Goal: Task Accomplishment & Management: Use online tool/utility

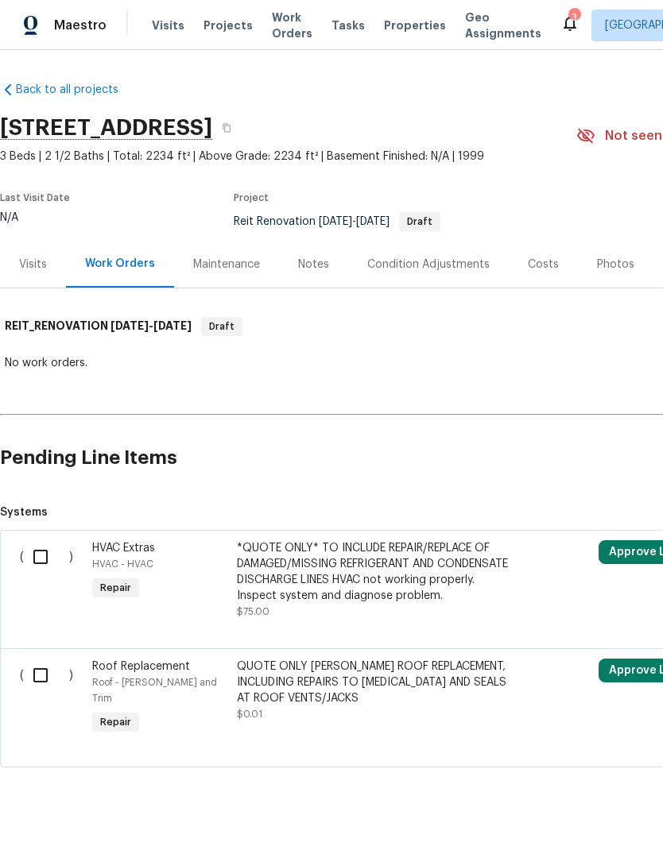
click at [205, 24] on span "Projects" at bounding box center [227, 25] width 49 height 16
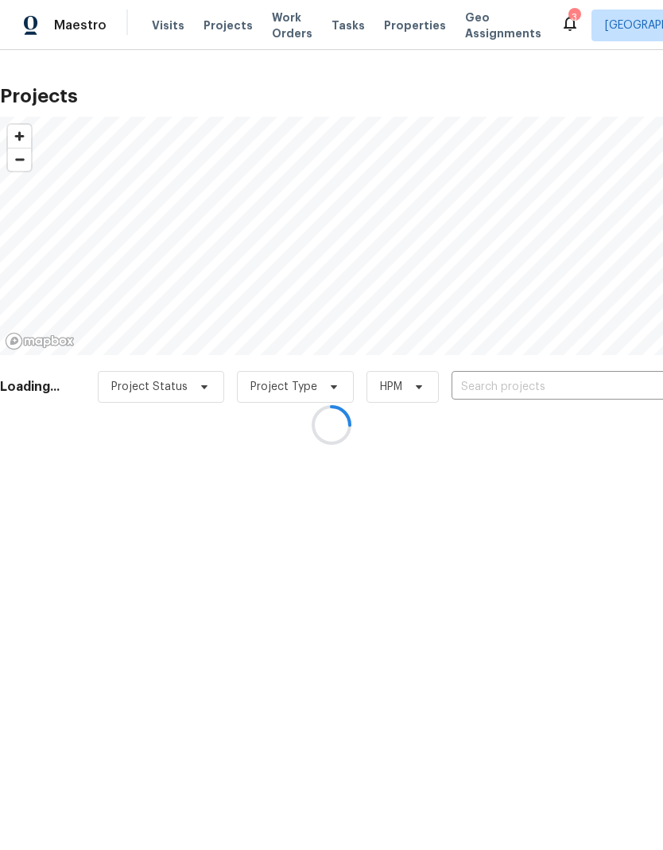
click at [527, 385] on div at bounding box center [331, 425] width 663 height 850
click at [531, 385] on div at bounding box center [331, 425] width 663 height 850
click at [540, 379] on div at bounding box center [331, 425] width 663 height 850
click at [544, 382] on div at bounding box center [331, 425] width 663 height 850
click at [540, 385] on div at bounding box center [331, 425] width 663 height 850
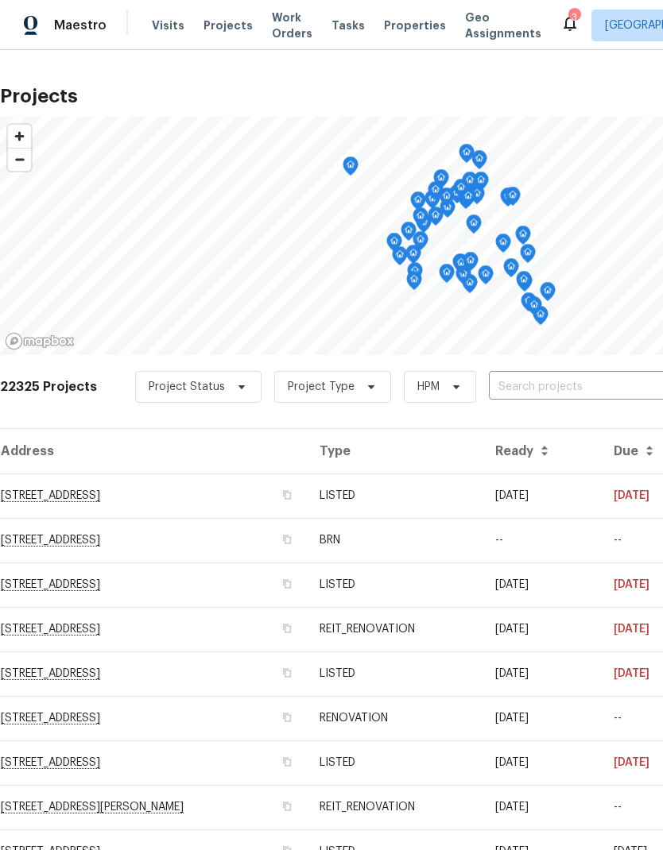
click at [564, 387] on input "text" at bounding box center [580, 387] width 182 height 25
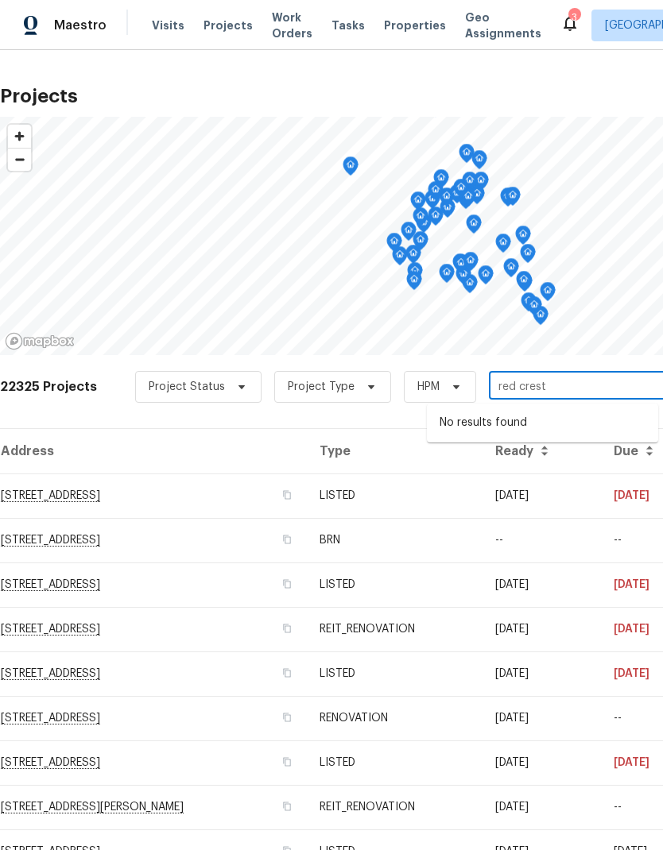
click at [596, 382] on input "red crest" at bounding box center [580, 387] width 182 height 25
click at [591, 380] on input "red crest" at bounding box center [580, 387] width 182 height 25
click at [574, 387] on input "red crest" at bounding box center [580, 387] width 182 height 25
click at [506, 389] on input "red crest" at bounding box center [580, 387] width 182 height 25
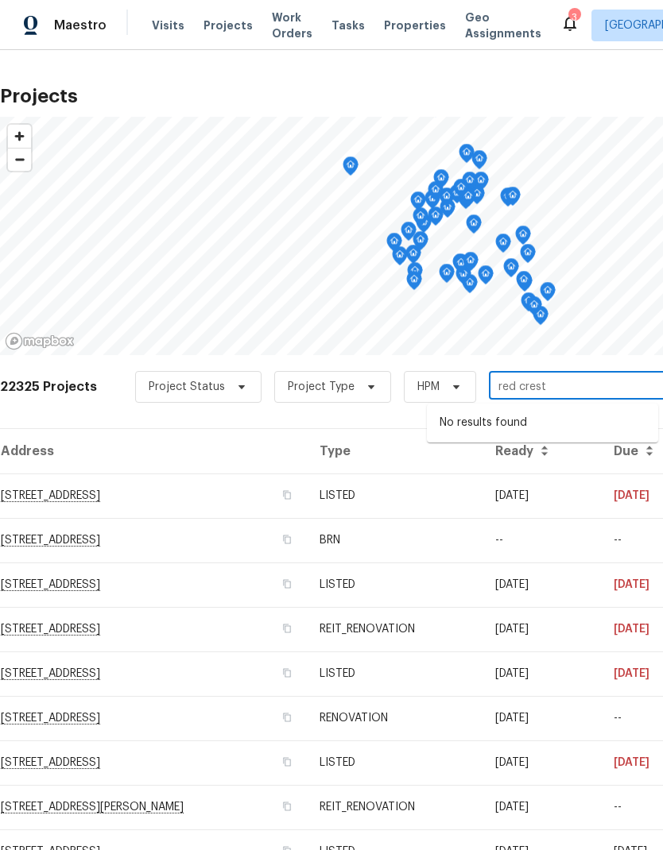
click at [508, 385] on input "red crest" at bounding box center [580, 387] width 182 height 25
click at [506, 386] on input "red crest" at bounding box center [580, 387] width 182 height 25
click at [502, 383] on input "red crest" at bounding box center [580, 387] width 182 height 25
click at [515, 382] on input "red crest" at bounding box center [580, 387] width 182 height 25
type input "redcrest"
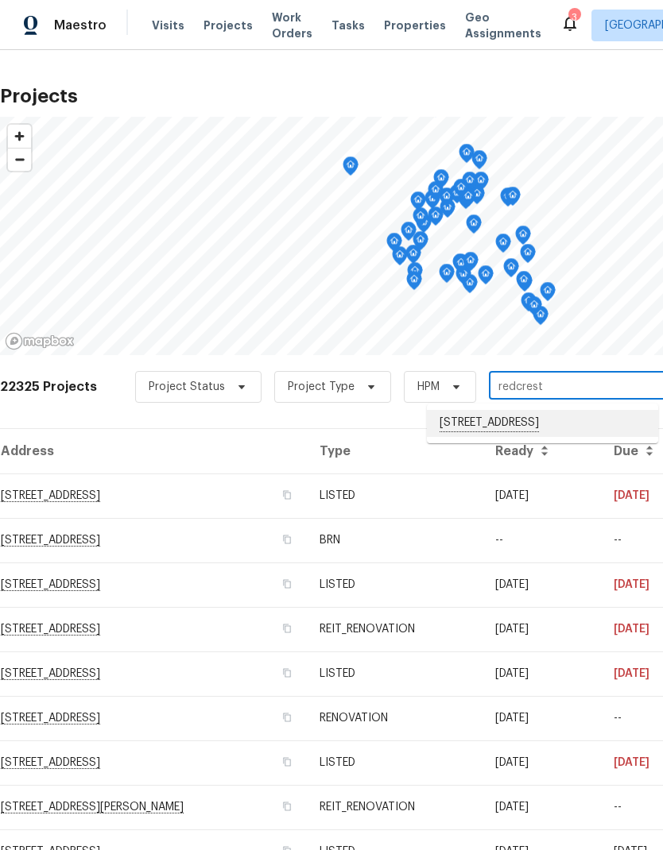
click at [564, 437] on li "[STREET_ADDRESS]" at bounding box center [542, 423] width 231 height 27
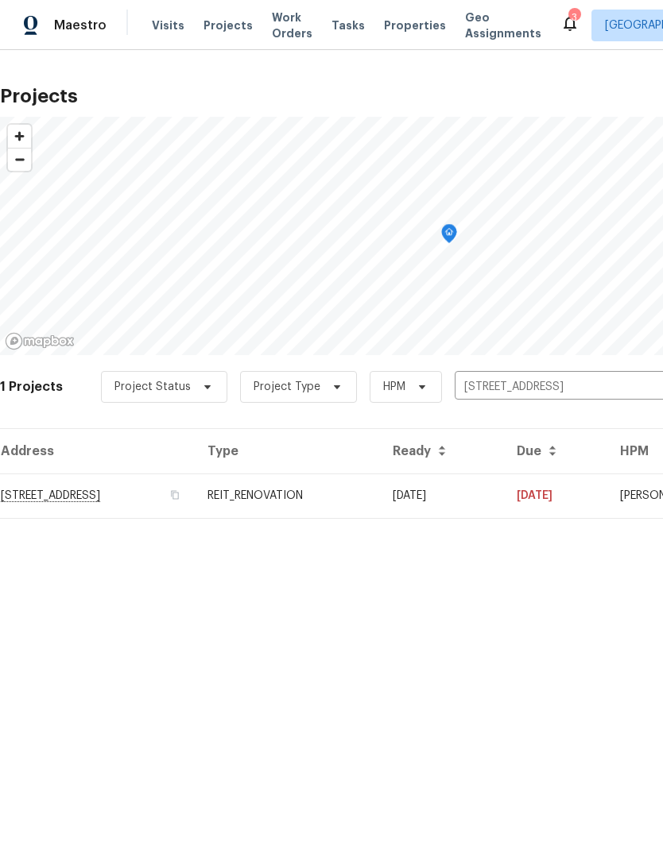
click at [45, 489] on td "[STREET_ADDRESS]" at bounding box center [97, 496] width 195 height 45
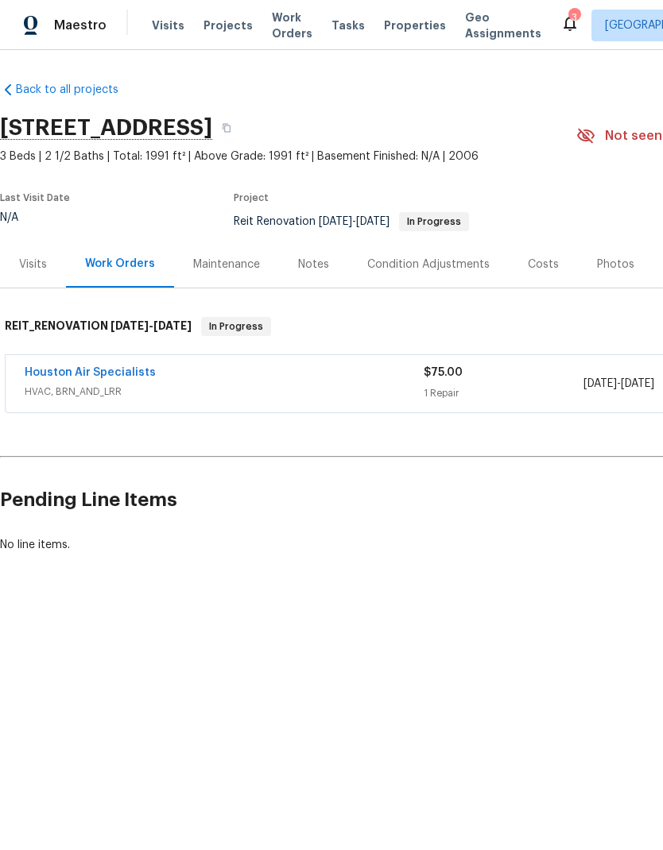
click at [67, 370] on link "Houston Air Specialists" at bounding box center [90, 372] width 131 height 11
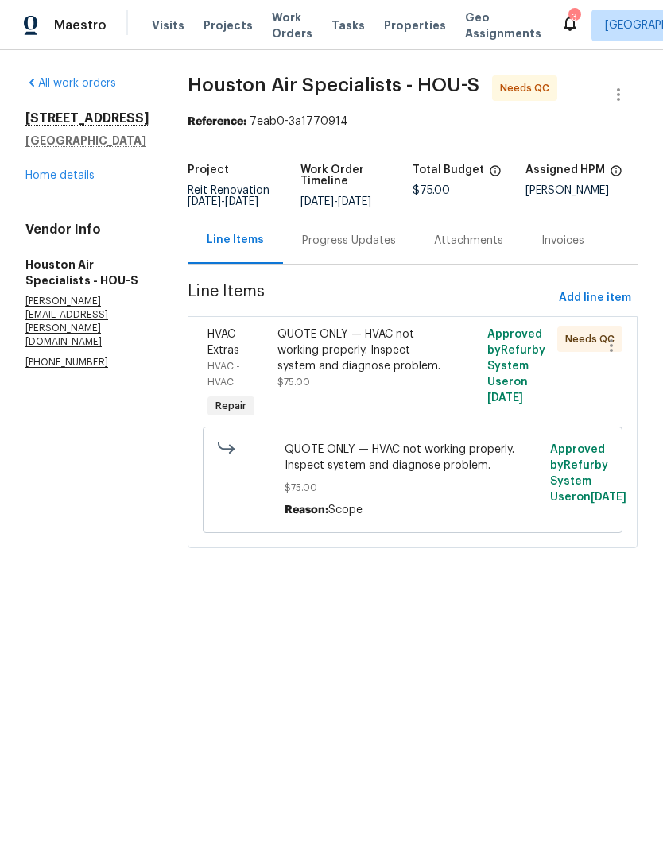
click at [380, 370] on div "QUOTE ONLY — HVAC not working properly. Inspect system and diagnose problem." at bounding box center [359, 351] width 165 height 48
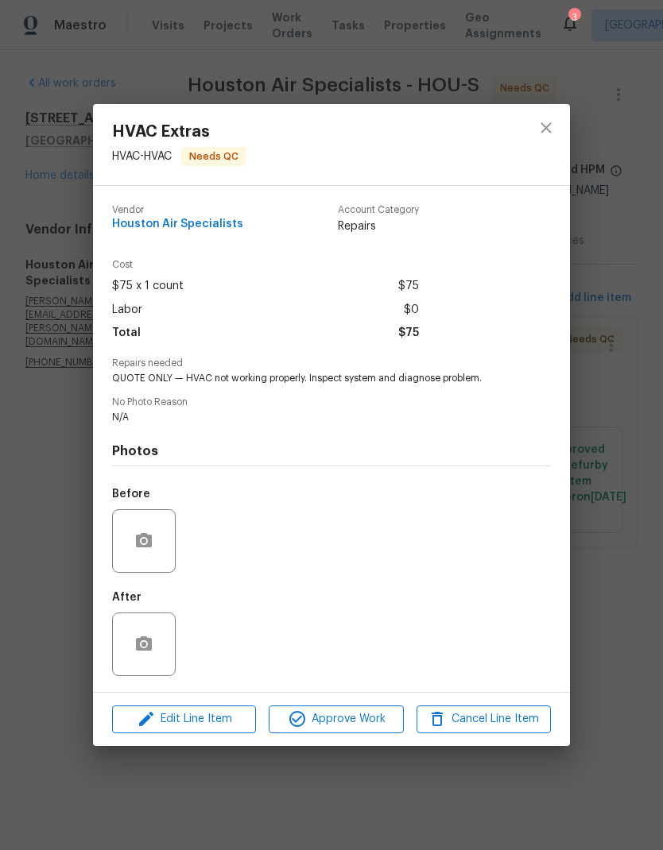
click at [633, 707] on div "HVAC Extras HVAC - HVAC Needs QC Vendor Houston Air Specialists Account Categor…" at bounding box center [331, 425] width 663 height 850
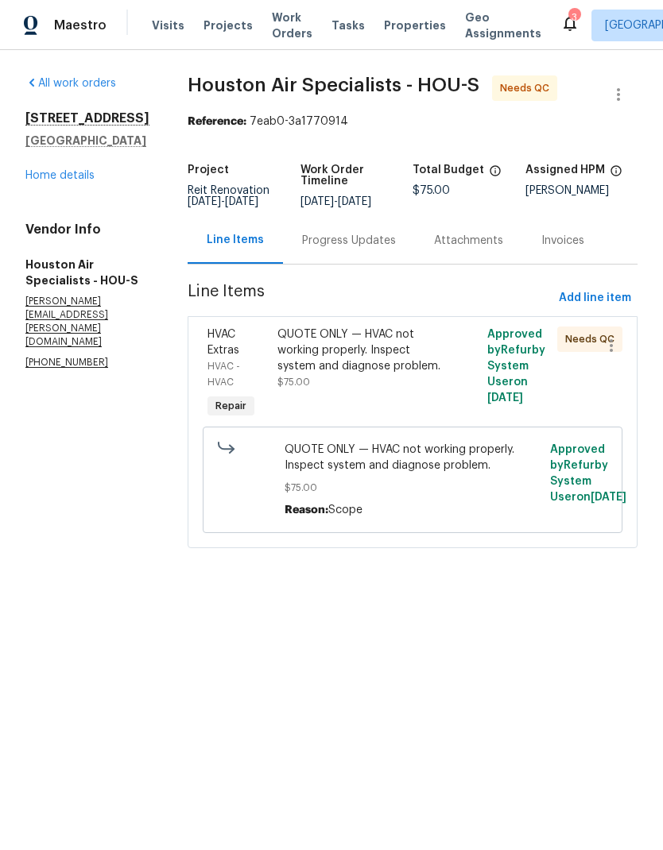
click at [346, 248] on div "Progress Updates" at bounding box center [349, 241] width 94 height 16
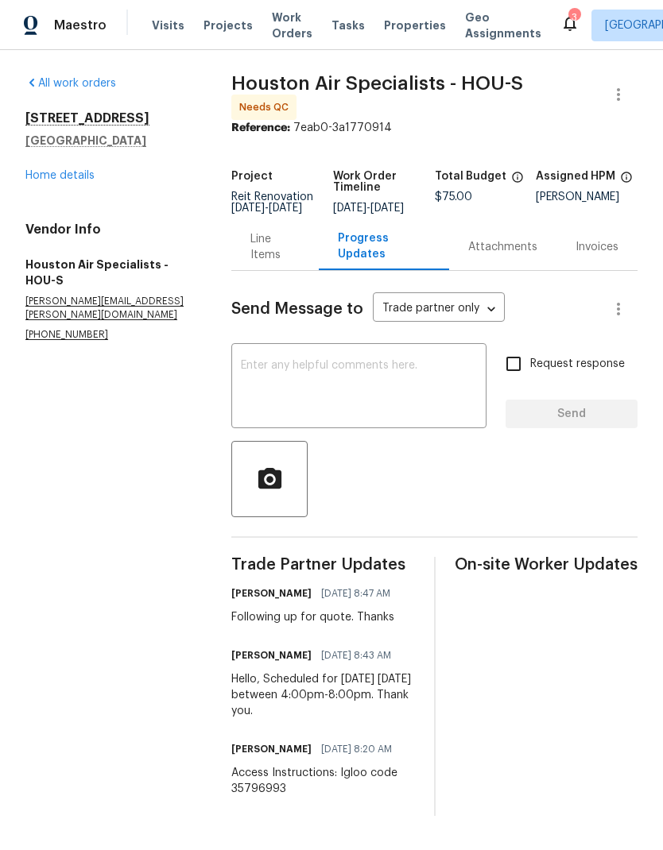
click at [58, 170] on link "Home details" at bounding box center [59, 175] width 69 height 11
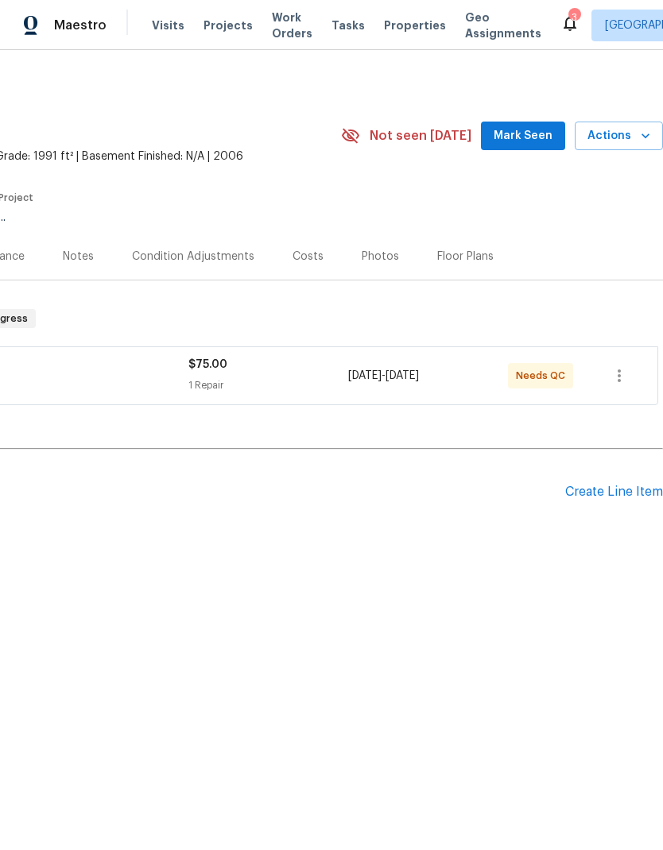
scroll to position [0, 235]
click at [618, 382] on icon "button" at bounding box center [619, 375] width 19 height 19
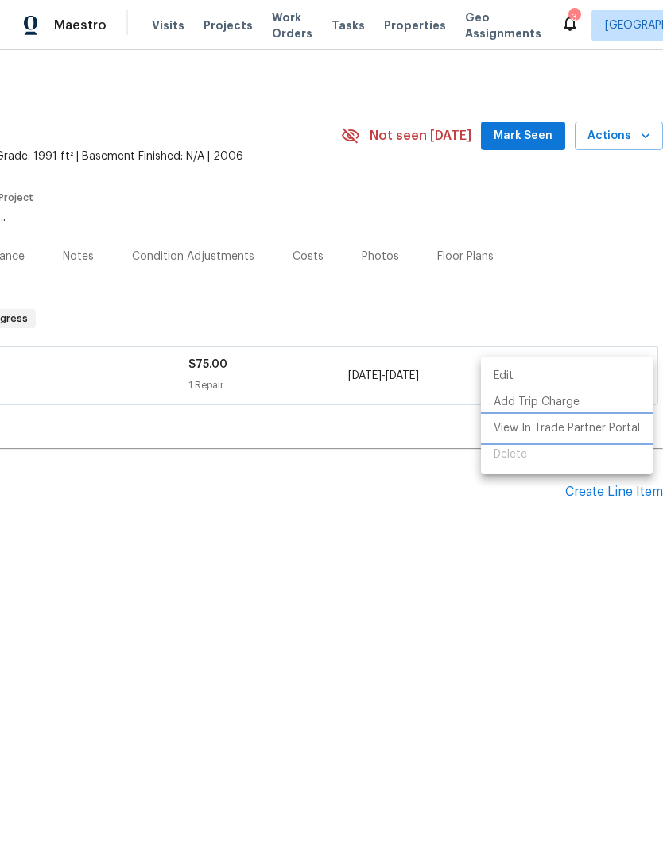
click at [587, 425] on li "View In Trade Partner Portal" at bounding box center [567, 429] width 172 height 26
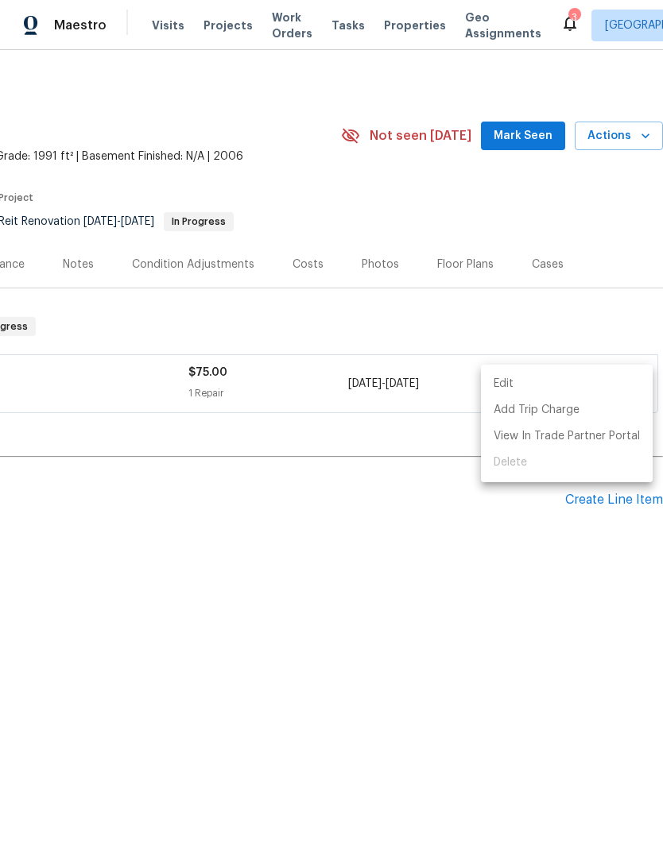
click at [466, 608] on div at bounding box center [331, 425] width 663 height 850
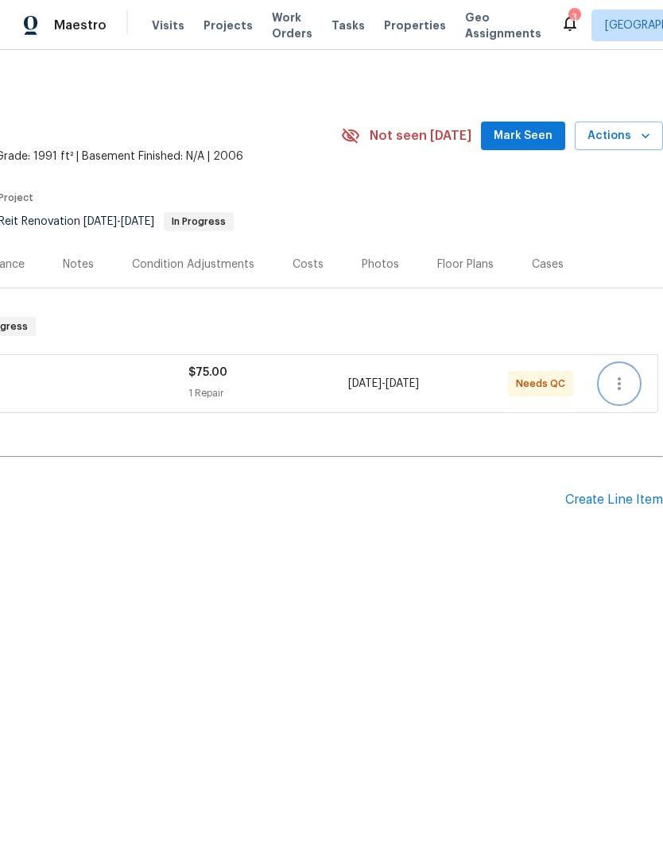
click at [616, 386] on icon "button" at bounding box center [619, 383] width 19 height 19
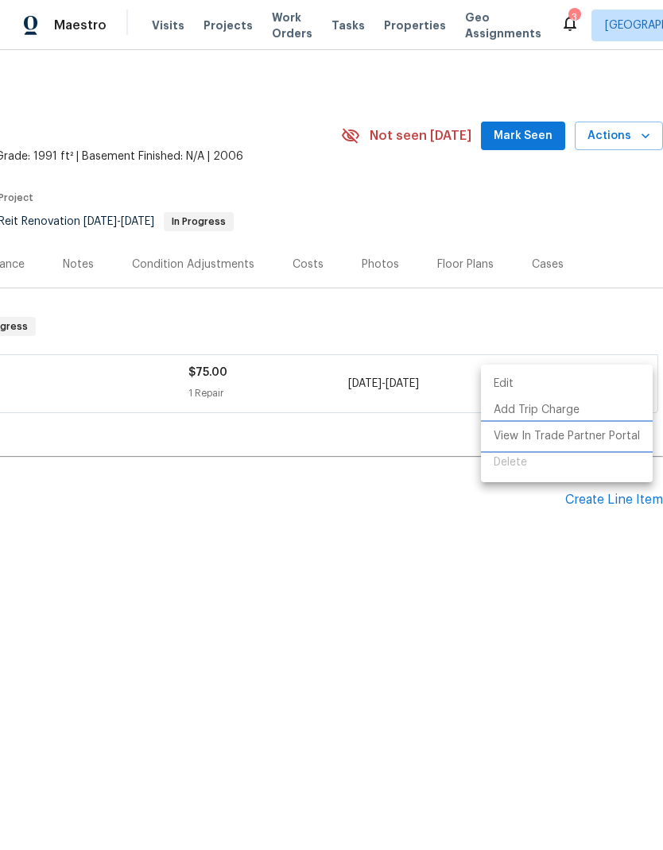
click at [556, 436] on li "View In Trade Partner Portal" at bounding box center [567, 437] width 172 height 26
